Goal: Information Seeking & Learning: Learn about a topic

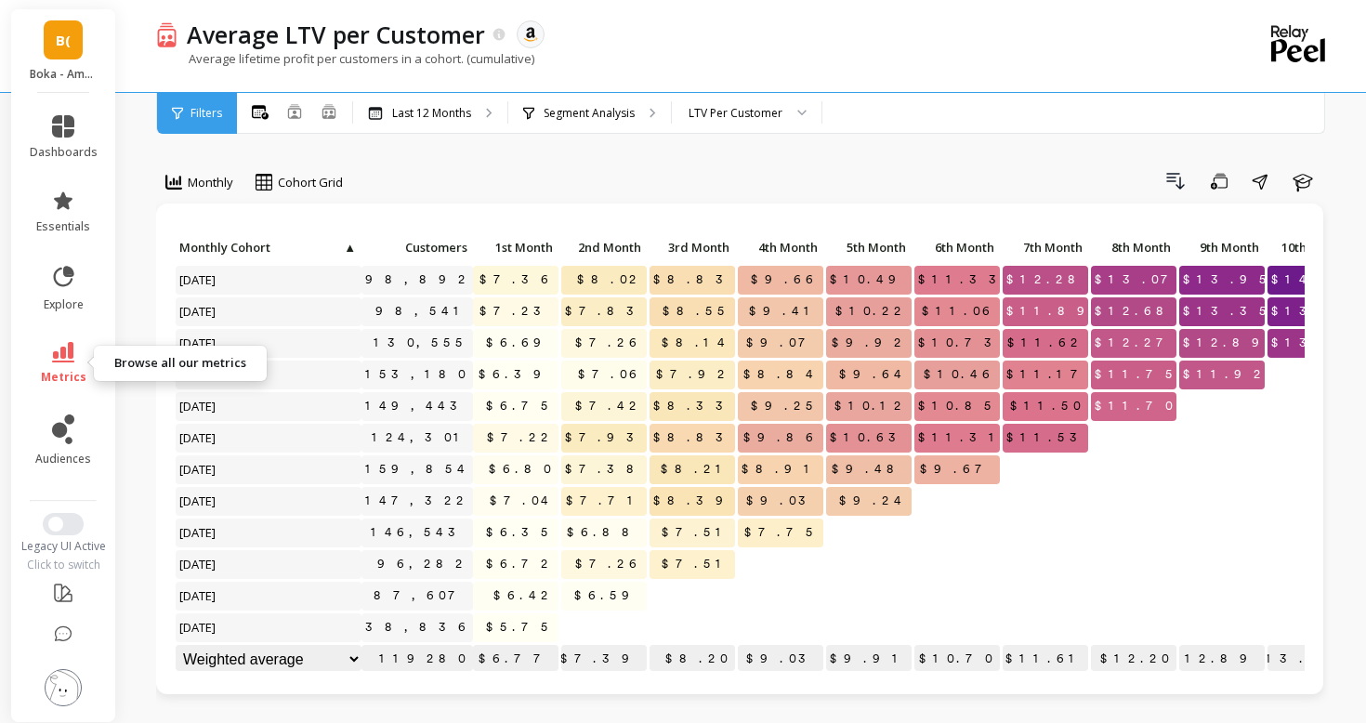
click at [79, 372] on span "metrics" at bounding box center [64, 377] width 46 height 15
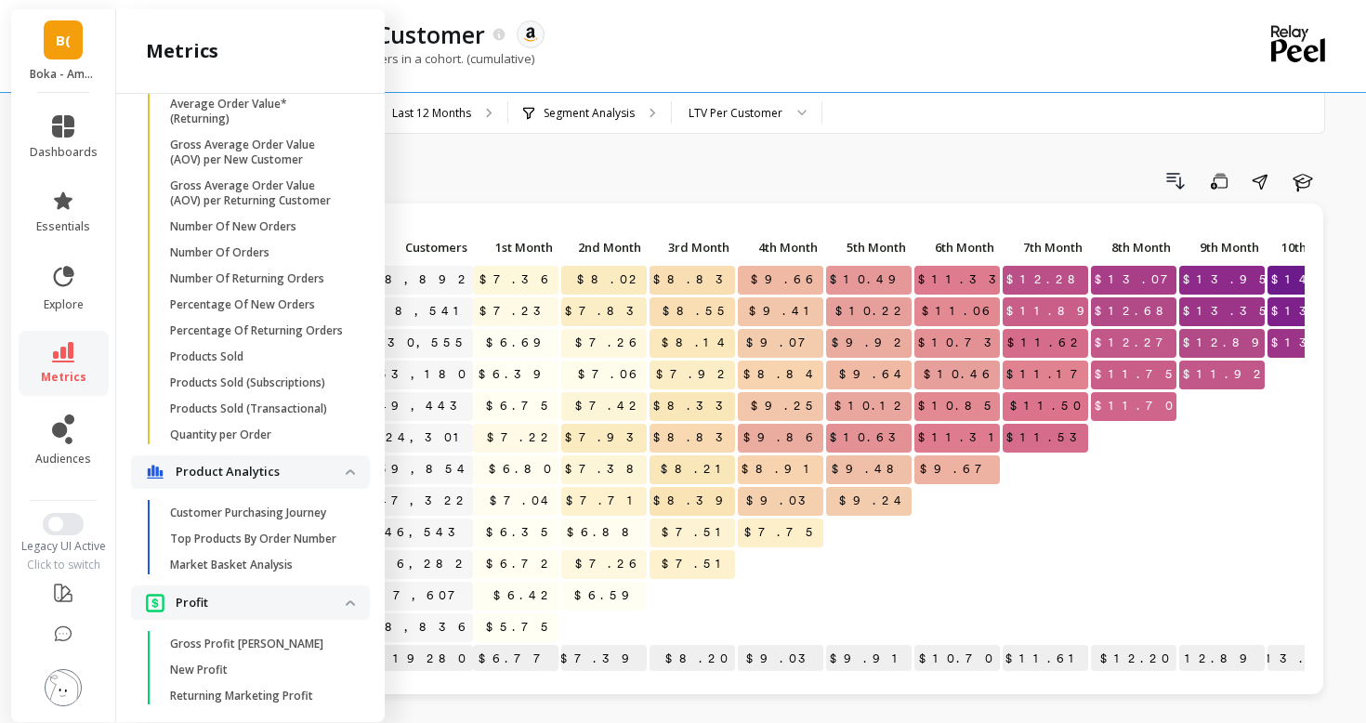
scroll to position [1433, 0]
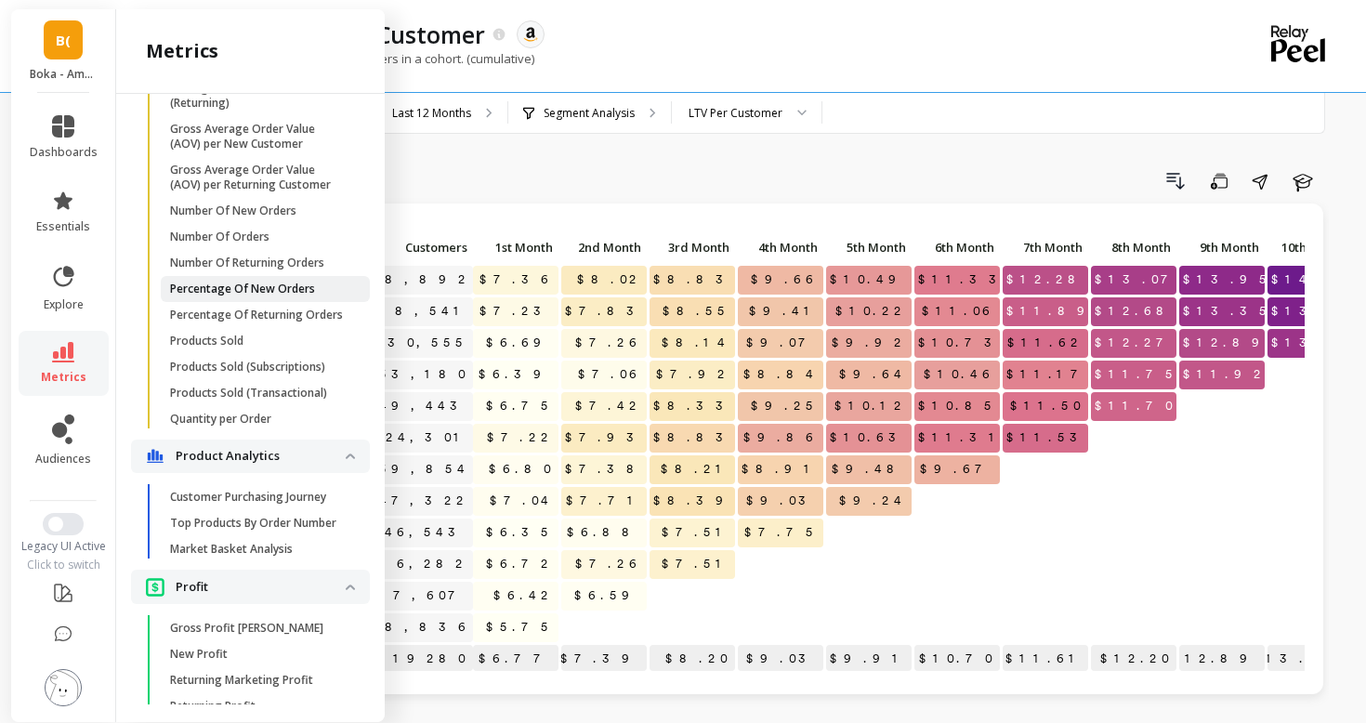
click at [268, 284] on p "Percentage Of New Orders" at bounding box center [242, 289] width 145 height 15
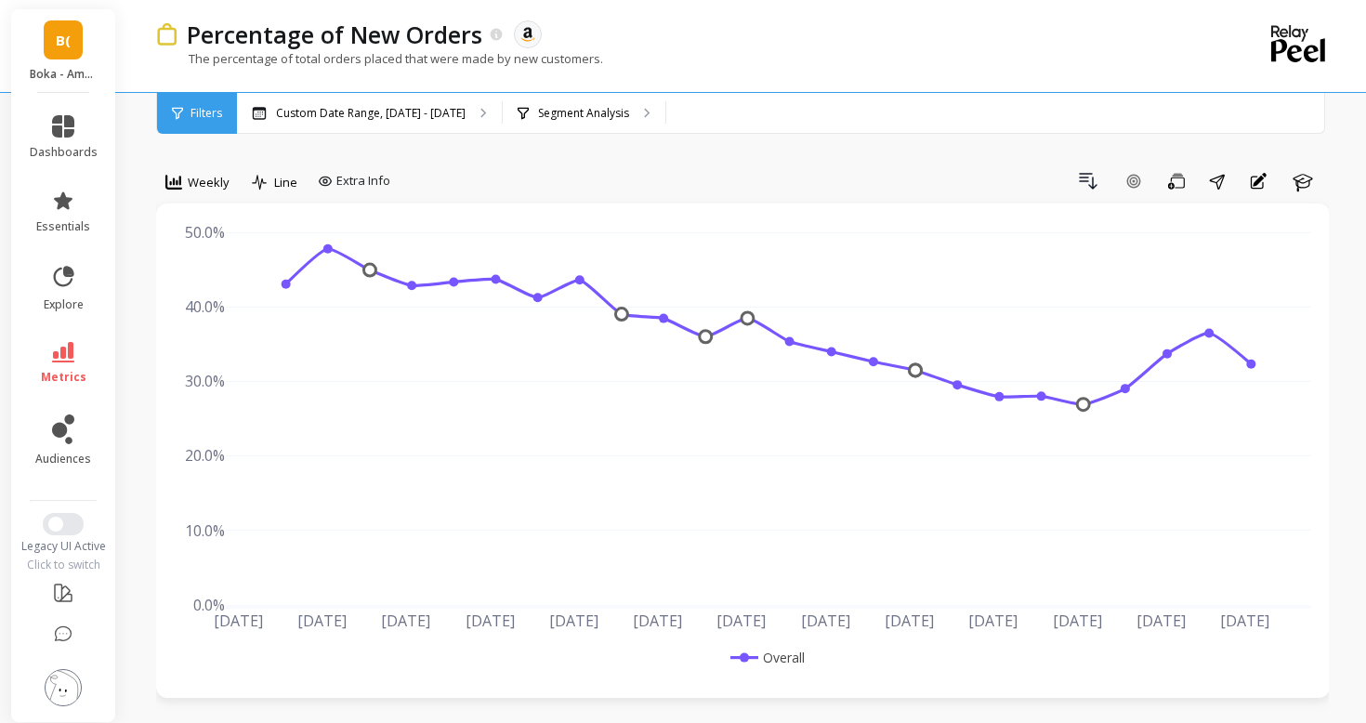
click at [67, 333] on li "metrics" at bounding box center [64, 363] width 90 height 65
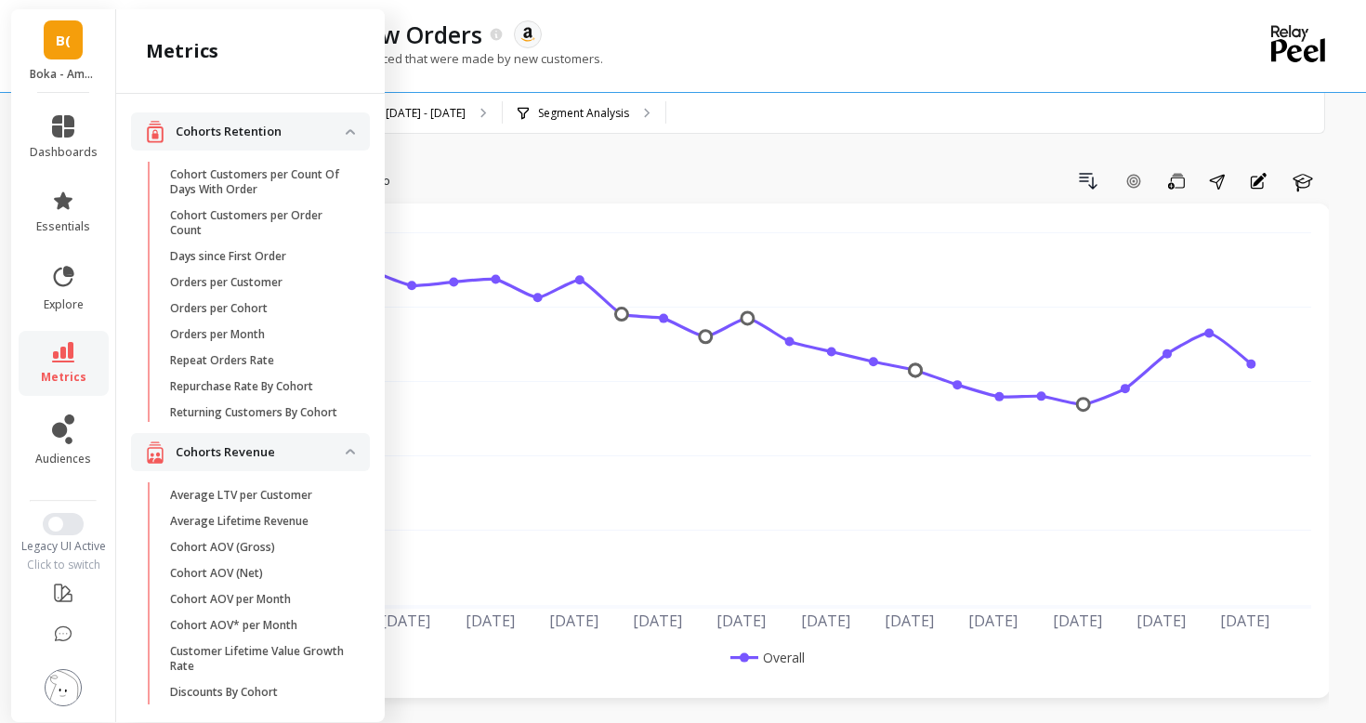
scroll to position [1433, 0]
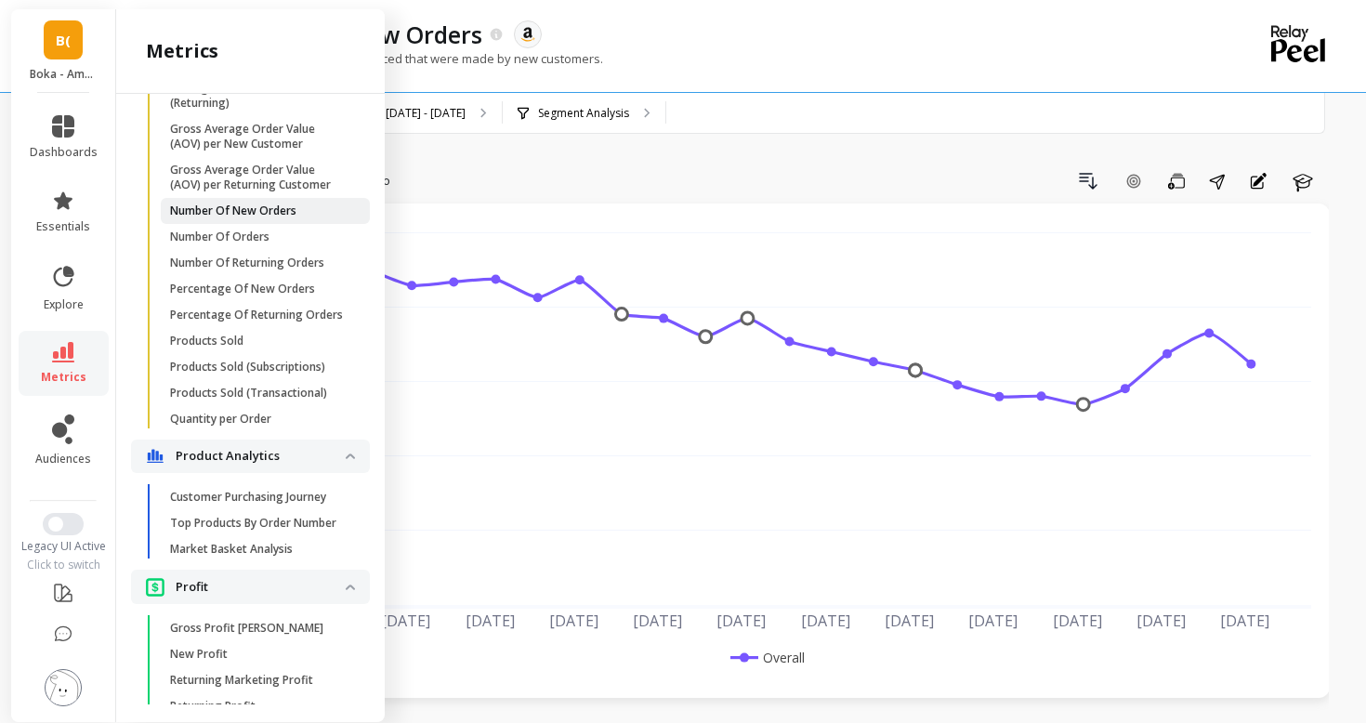
click at [275, 220] on link "Number Of New Orders" at bounding box center [265, 211] width 209 height 26
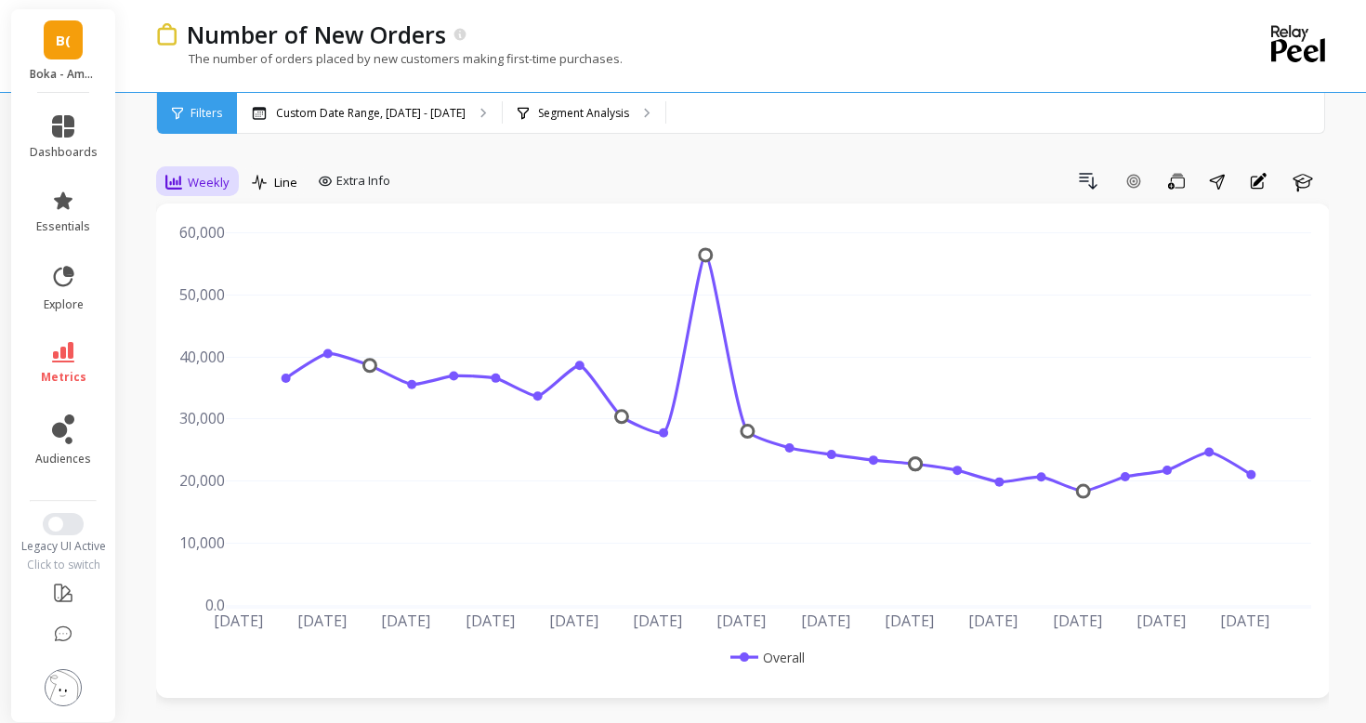
click at [202, 177] on span "Weekly" at bounding box center [209, 183] width 42 height 18
click at [217, 328] on div "Monthly" at bounding box center [225, 331] width 106 height 18
